Goal: Find contact information: Find contact information

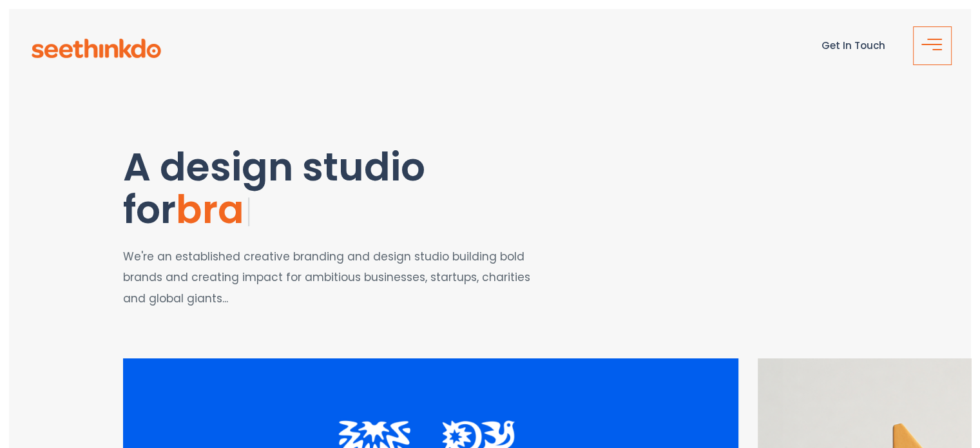
click at [932, 49] on span "button" at bounding box center [937, 49] width 10 height 1
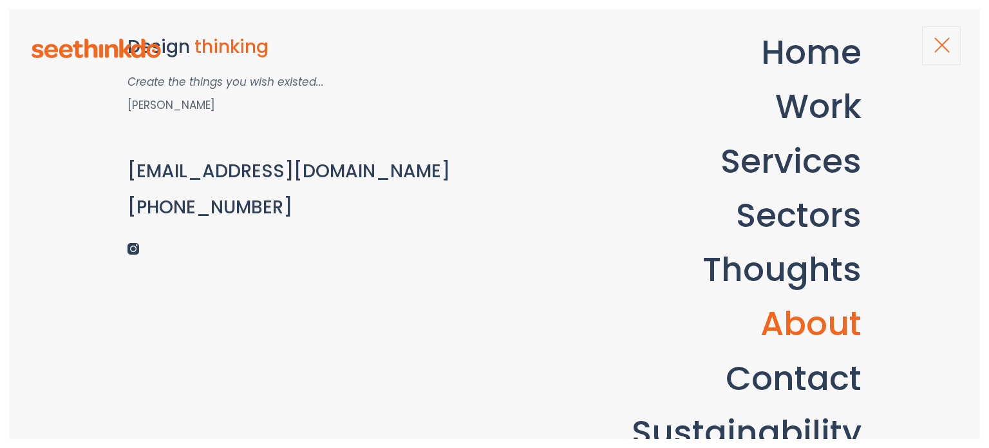
scroll to position [152, 0]
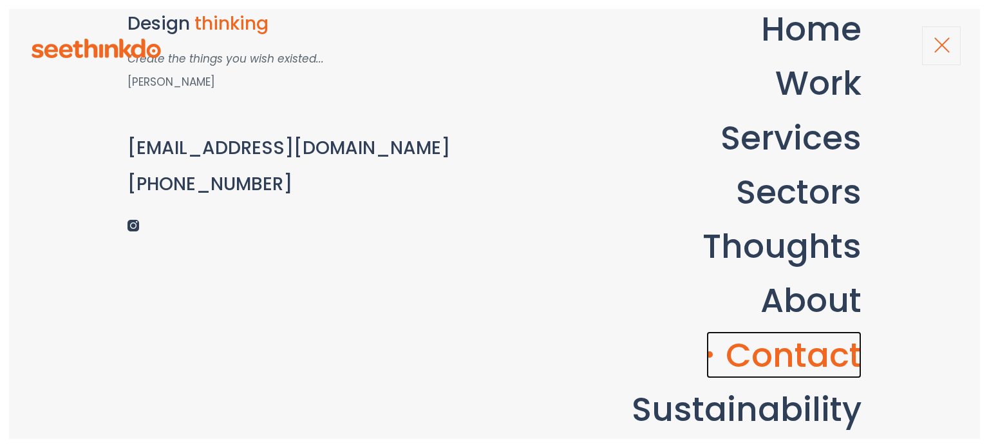
click at [804, 350] on link "Contact" at bounding box center [784, 354] width 155 height 47
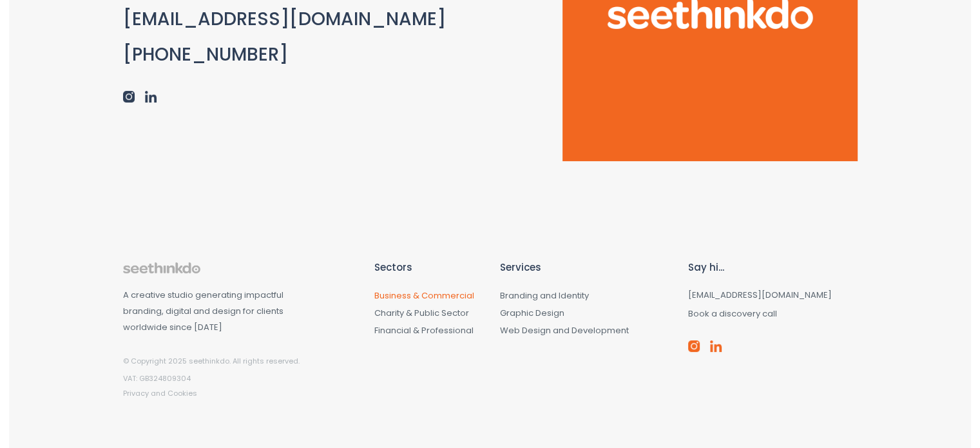
scroll to position [291, 0]
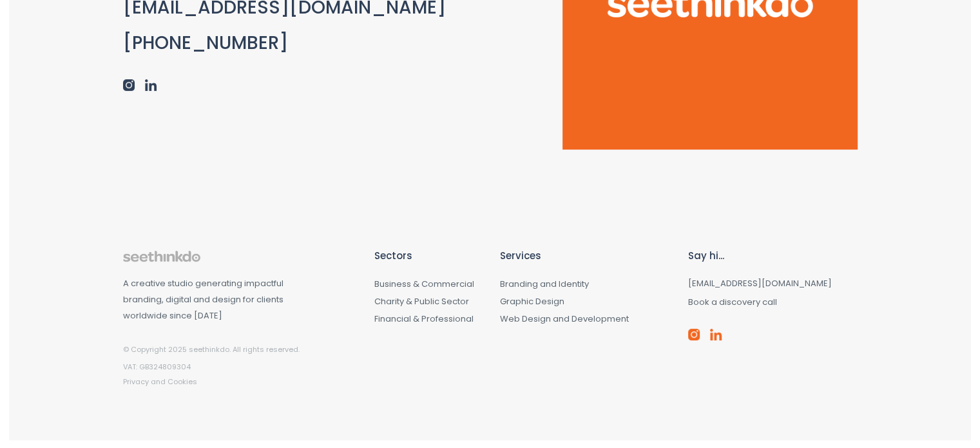
click at [150, 366] on p "VAT: GB324809304" at bounding box center [239, 367] width 232 height 14
click at [142, 380] on link "Privacy and Cookies" at bounding box center [160, 381] width 74 height 10
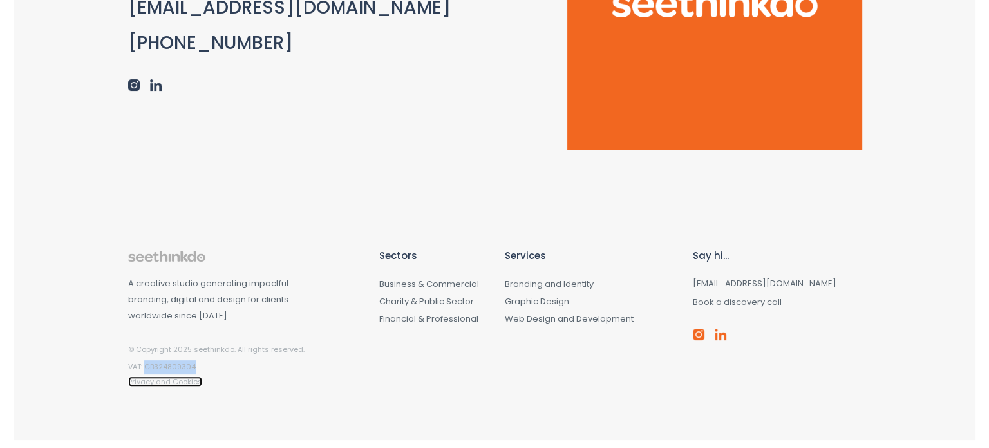
scroll to position [0, 0]
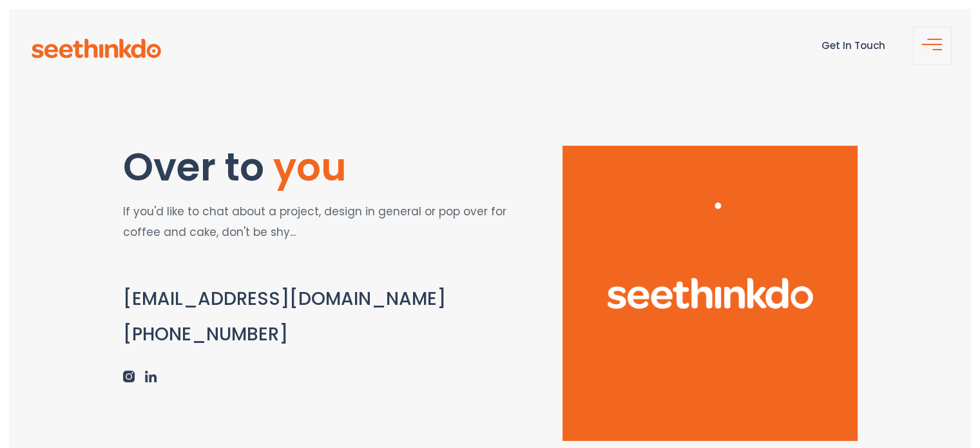
click at [951, 34] on header "Get In Touch" at bounding box center [490, 48] width 962 height 79
drag, startPoint x: 942, startPoint y: 37, endPoint x: 786, endPoint y: 142, distance: 188.3
click at [942, 38] on button "button" at bounding box center [932, 45] width 39 height 39
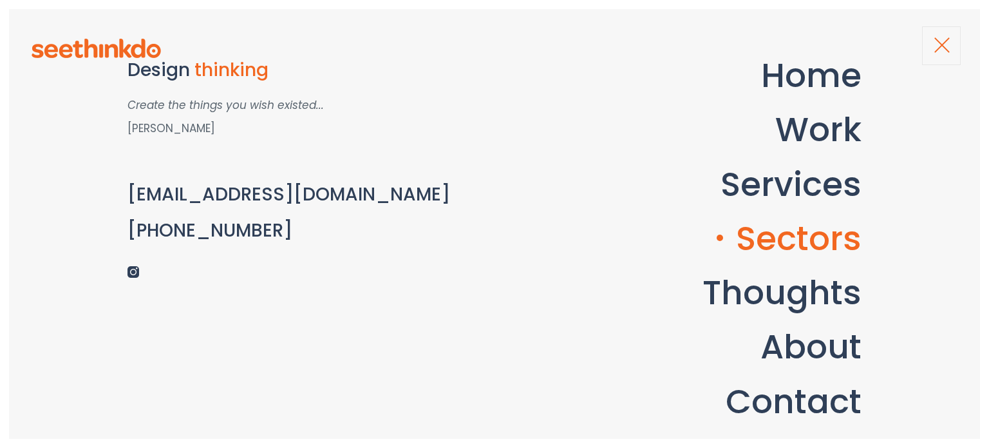
scroll to position [152, 0]
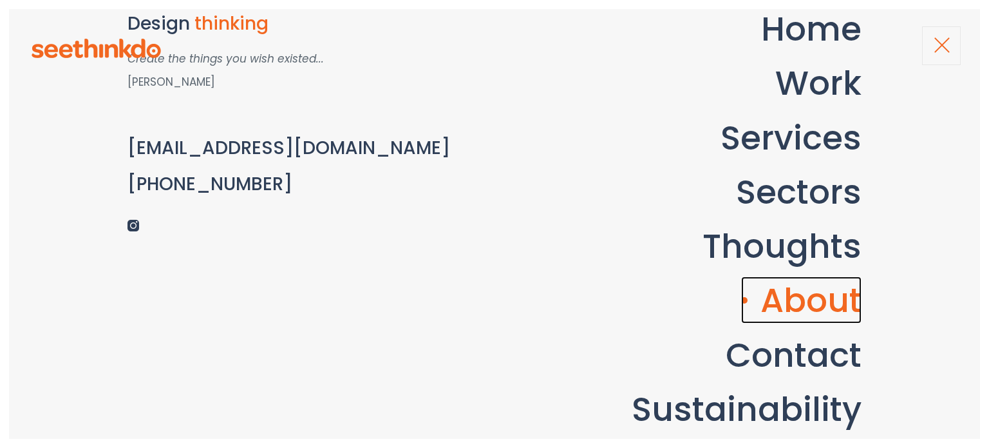
click at [799, 287] on link "About" at bounding box center [801, 299] width 120 height 47
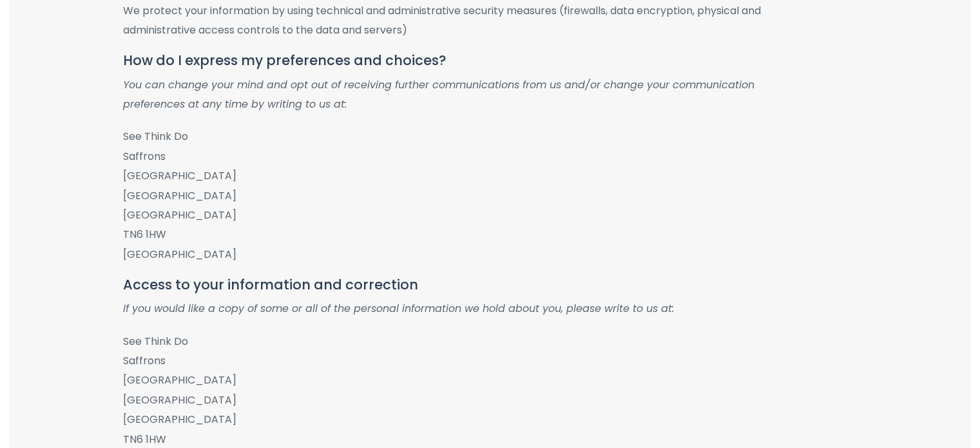
scroll to position [902, 0]
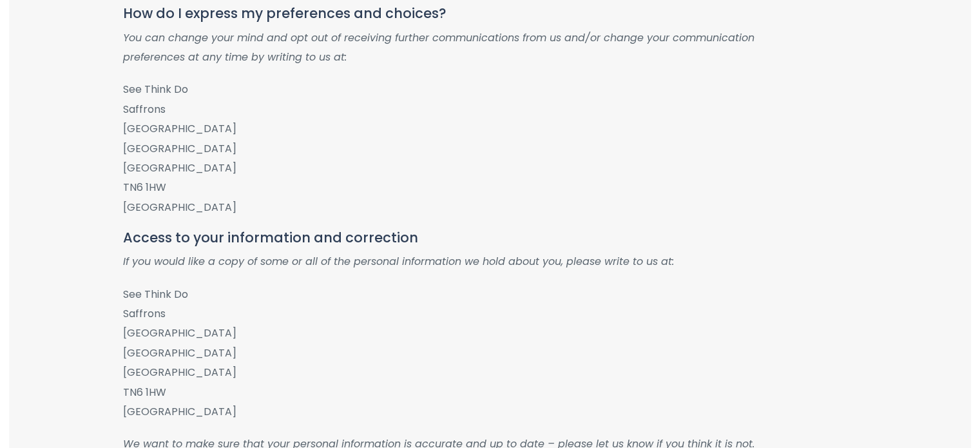
click at [126, 100] on p "See Think Do Saffrons Southview Road Crowborough East Sussex TN6 1HW United Kin…" at bounding box center [453, 148] width 661 height 137
click at [126, 86] on p "See Think Do Saffrons Southview Road Crowborough East Sussex TN6 1HW United Kin…" at bounding box center [453, 148] width 661 height 137
drag, startPoint x: 126, startPoint y: 86, endPoint x: 180, endPoint y: 84, distance: 54.1
click at [180, 84] on p "See Think Do Saffrons Southview Road Crowborough East Sussex TN6 1HW United Kin…" at bounding box center [453, 148] width 661 height 137
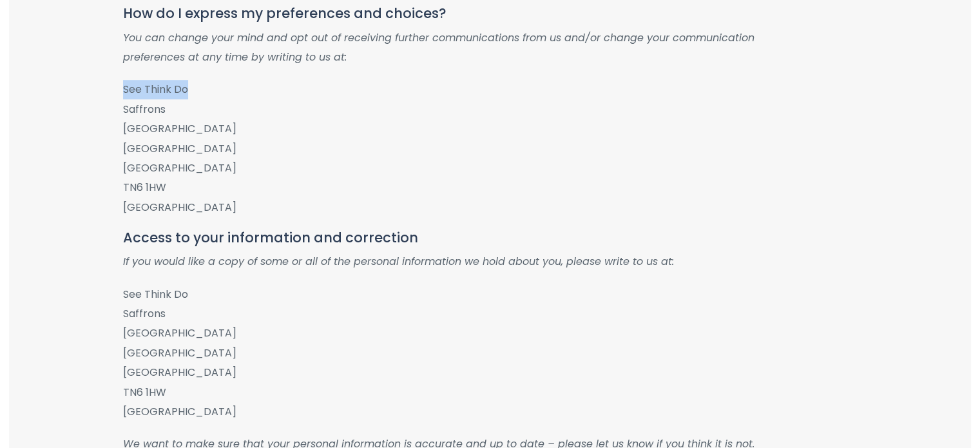
copy p "See Think Do"
click at [131, 144] on p "See Think Do Saffrons Southview Road Crowborough East Sussex TN6 1HW United Kin…" at bounding box center [453, 148] width 661 height 137
click at [131, 131] on p "See Think Do Saffrons Southview Road Crowborough East Sussex TN6 1HW United Kin…" at bounding box center [453, 148] width 661 height 137
copy p "Southview Road"
drag, startPoint x: 131, startPoint y: 131, endPoint x: 184, endPoint y: 134, distance: 52.9
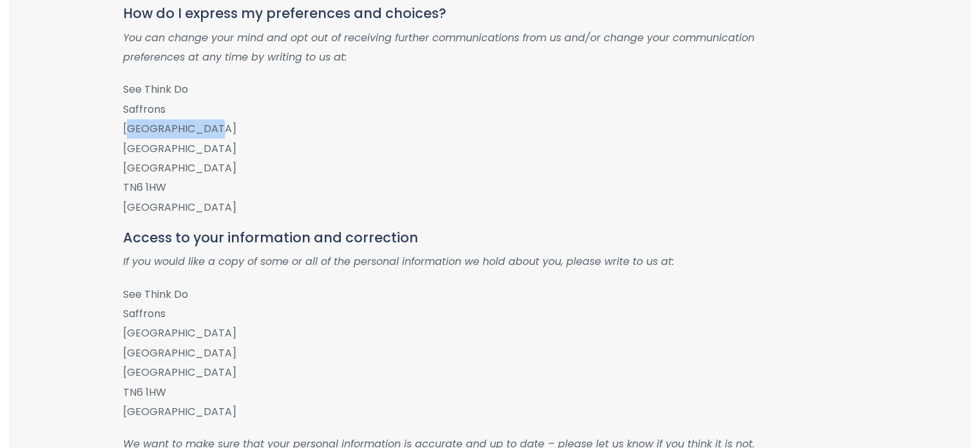
click at [184, 134] on p "See Think Do Saffrons Southview Road Crowborough East Sussex TN6 1HW United Kin…" at bounding box center [453, 148] width 661 height 137
copy p "Southview Road"
click at [167, 134] on p "See Think Do Saffrons Southview Road Crowborough East Sussex TN6 1HW United Kin…" at bounding box center [453, 148] width 661 height 137
click at [155, 146] on p "See Think Do Saffrons Southview Road Crowborough East Sussex TN6 1HW United Kin…" at bounding box center [453, 148] width 661 height 137
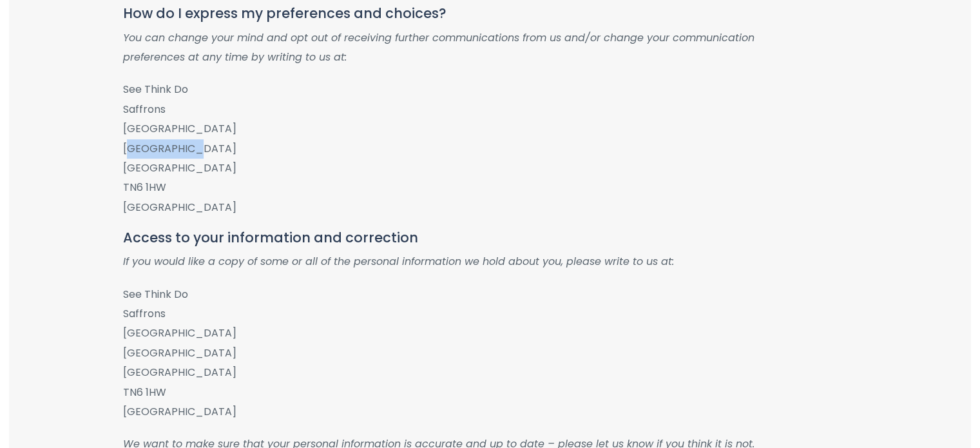
click at [155, 146] on p "See Think Do Saffrons Southview Road Crowborough East Sussex TN6 1HW United Kin…" at bounding box center [453, 148] width 661 height 137
copy p "Crowborough"
click at [139, 130] on p "See Think Do Saffrons Southview Road Crowborough East Sussex TN6 1HW United Kin…" at bounding box center [453, 148] width 661 height 137
drag, startPoint x: 139, startPoint y: 130, endPoint x: 162, endPoint y: 144, distance: 27.2
click at [135, 131] on p "See Think Do Saffrons Southview Road Crowborough East Sussex TN6 1HW United Kin…" at bounding box center [453, 148] width 661 height 137
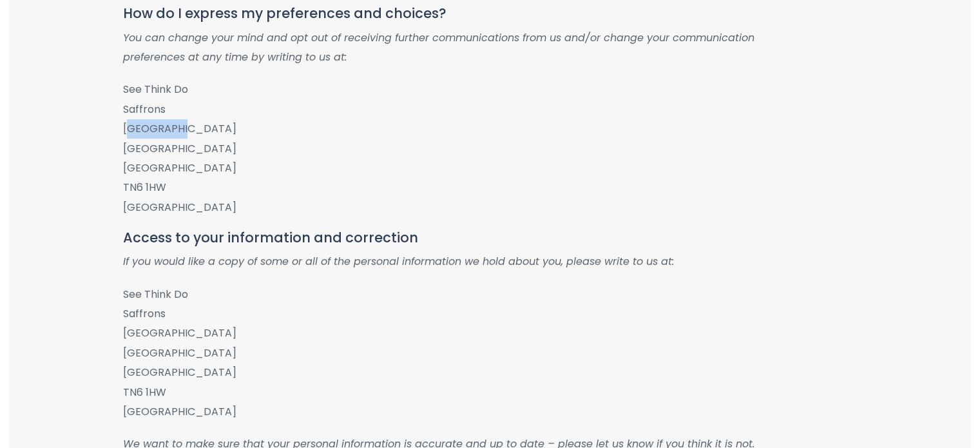
copy p "Southview"
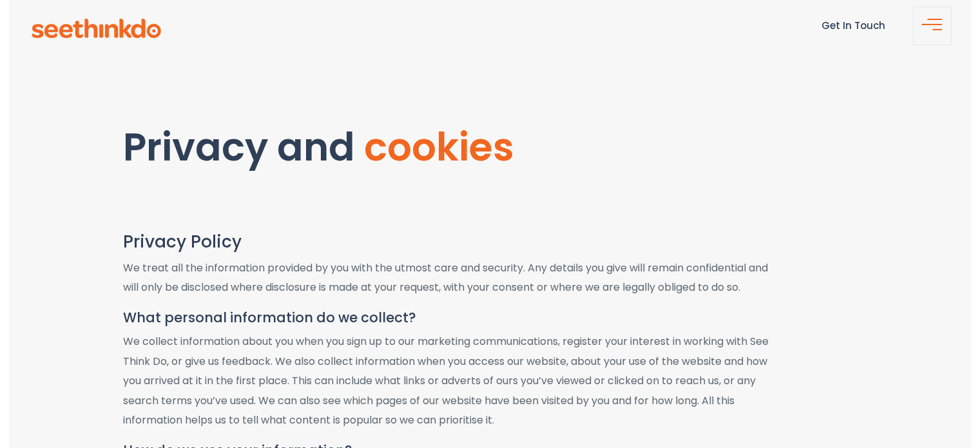
scroll to position [0, 0]
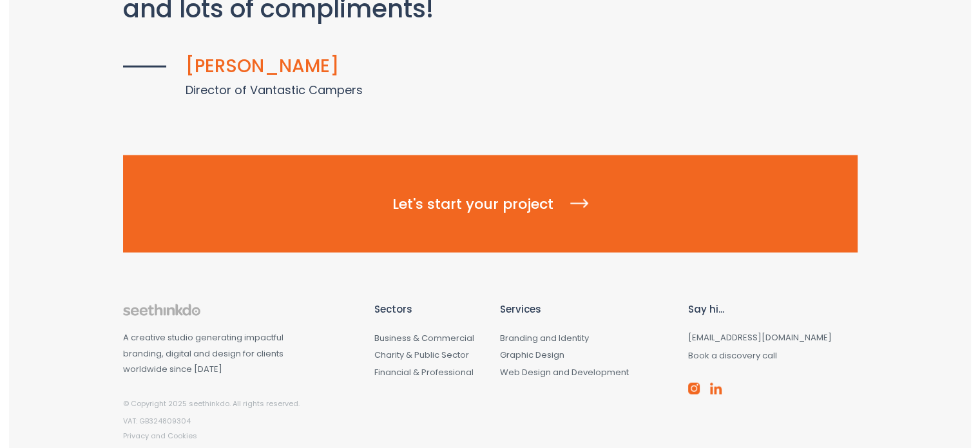
scroll to position [2924, 0]
